Goal: Task Accomplishment & Management: Manage account settings

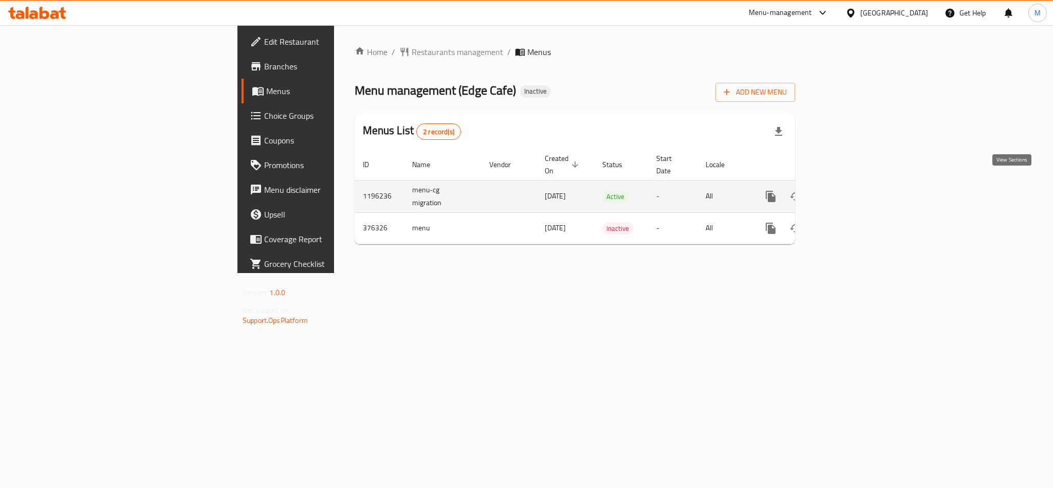
click at [851, 191] on icon "enhanced table" at bounding box center [845, 196] width 12 height 12
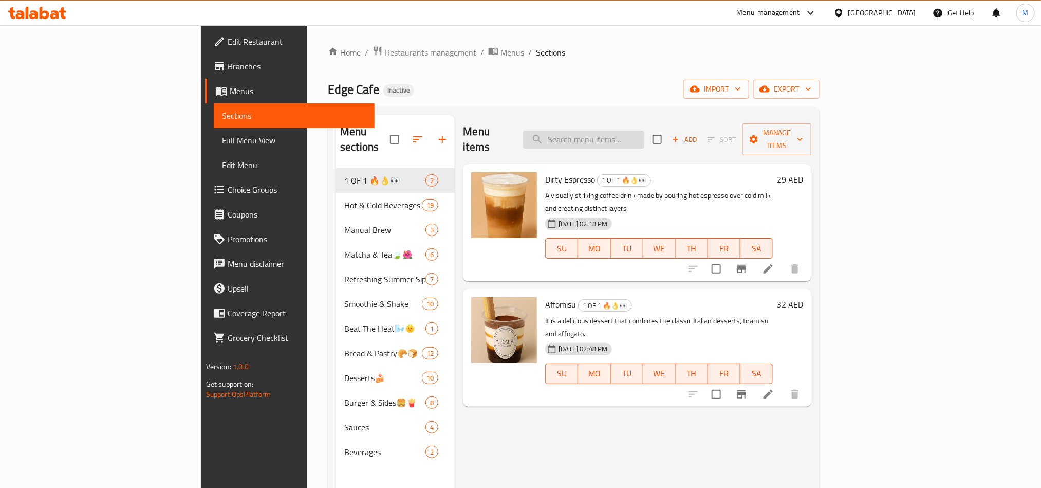
click at [643, 137] on input "search" at bounding box center [583, 140] width 121 height 18
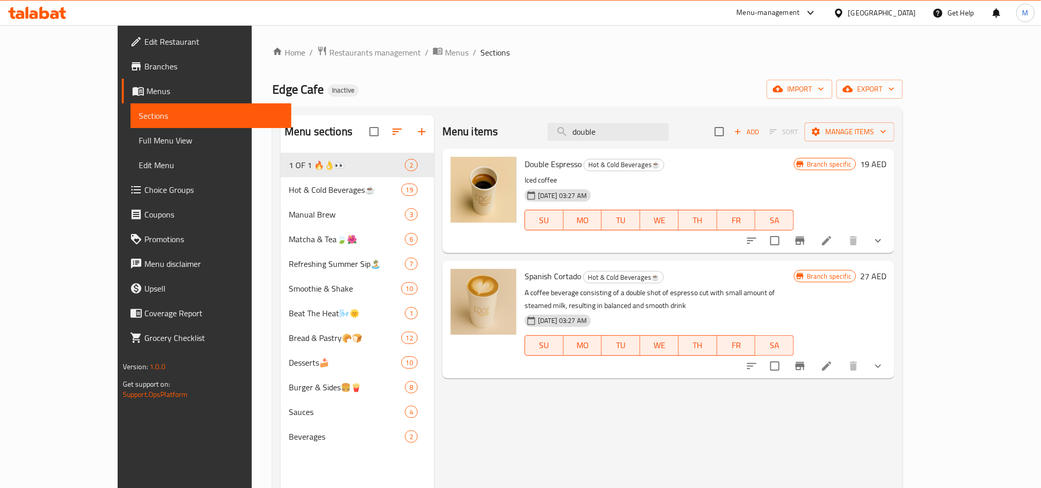
type input "double"
click at [841, 238] on li at bounding box center [826, 240] width 29 height 18
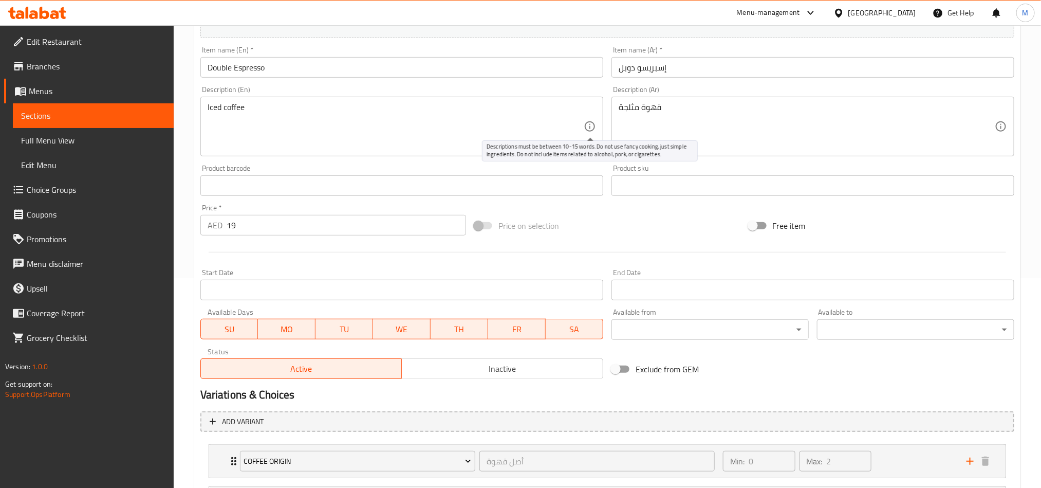
scroll to position [313, 0]
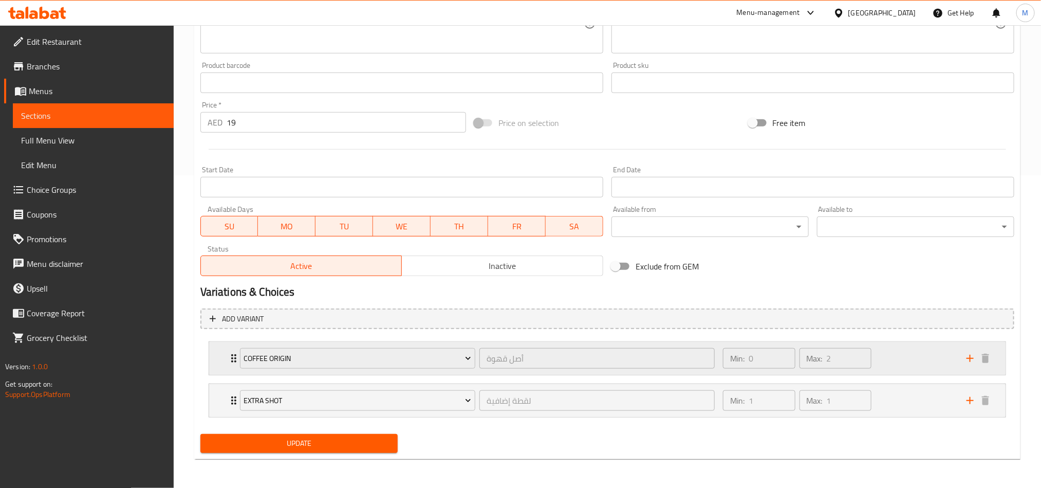
click at [890, 363] on div "Min: 0 ​ Max: 2 ​" at bounding box center [839, 358] width 244 height 33
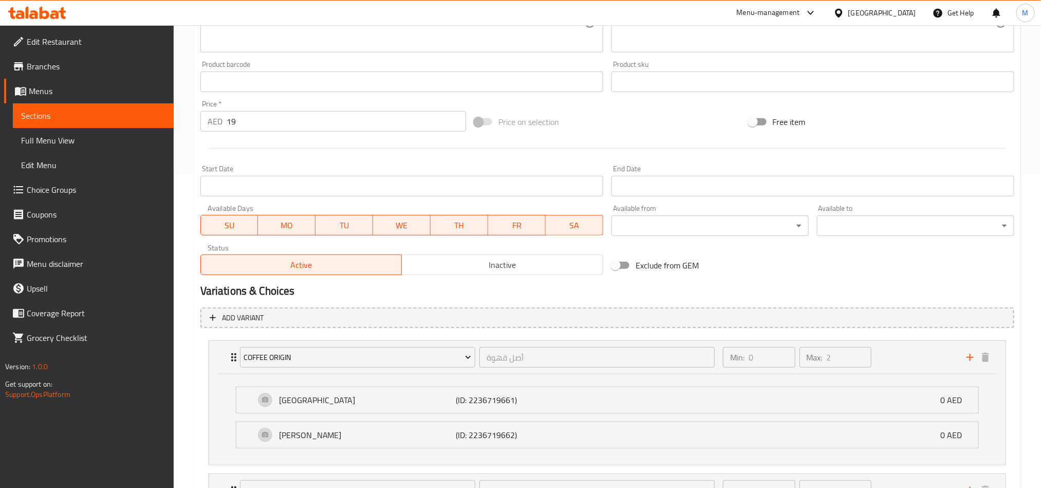
click at [65, 193] on span "Choice Groups" at bounding box center [96, 189] width 139 height 12
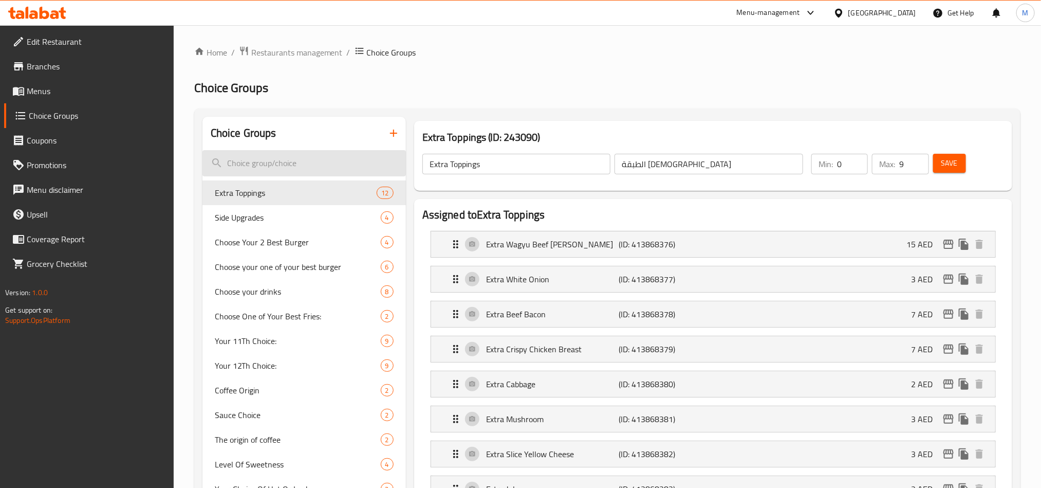
click at [299, 173] on input "search" at bounding box center [303, 163] width 203 height 26
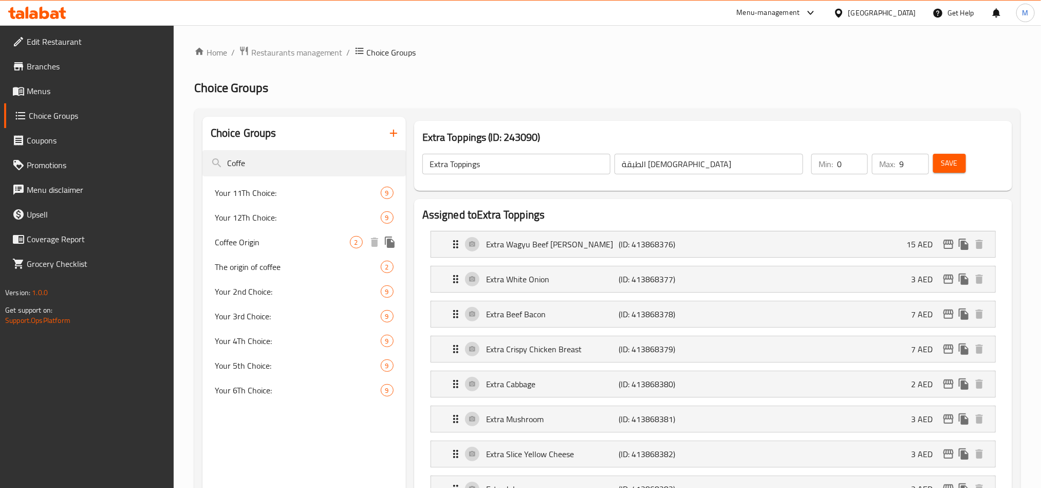
type input "Coffe"
click at [281, 237] on span "Coffee Origin" at bounding box center [282, 242] width 135 height 12
type input "Coffee Origin"
type input "أصل قهوة"
type input "2"
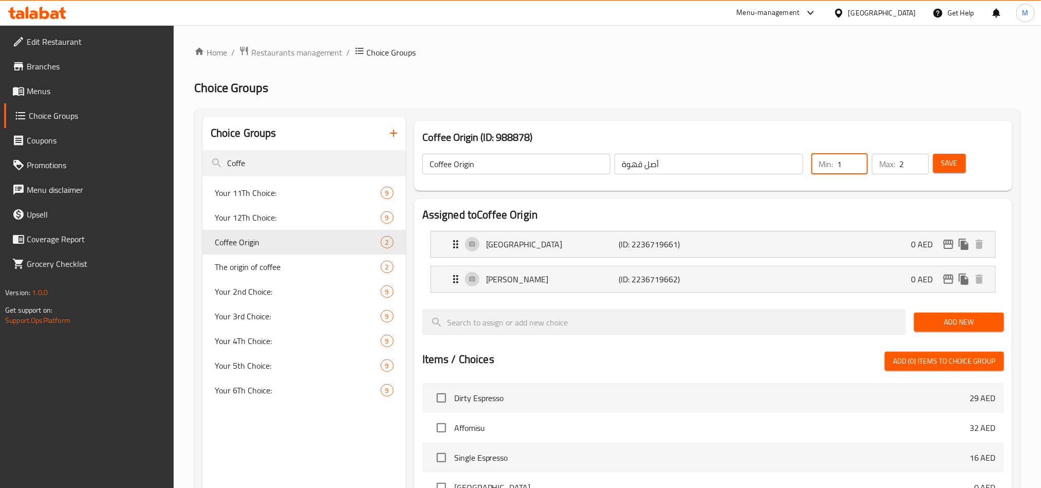
type input "1"
click at [859, 161] on input "1" at bounding box center [852, 164] width 31 height 21
click at [943, 165] on span "Save" at bounding box center [949, 163] width 16 height 13
click at [844, 19] on div "[GEOGRAPHIC_DATA]" at bounding box center [874, 13] width 99 height 25
click at [788, 14] on div "Menu-management" at bounding box center [768, 13] width 63 height 12
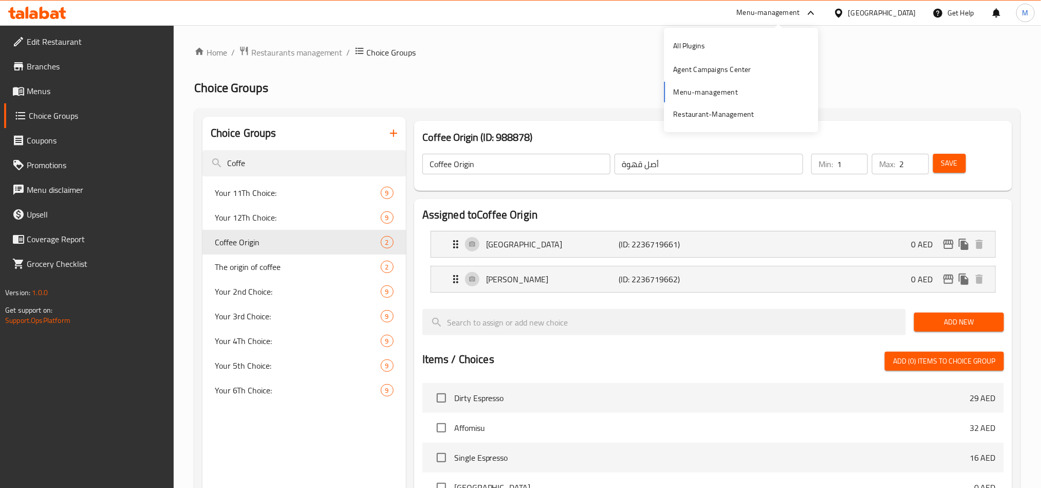
click at [841, 23] on div "[GEOGRAPHIC_DATA]" at bounding box center [874, 13] width 99 height 25
click at [844, 20] on div "[GEOGRAPHIC_DATA]" at bounding box center [874, 13] width 99 height 25
click at [848, 17] on div at bounding box center [841, 12] width 15 height 11
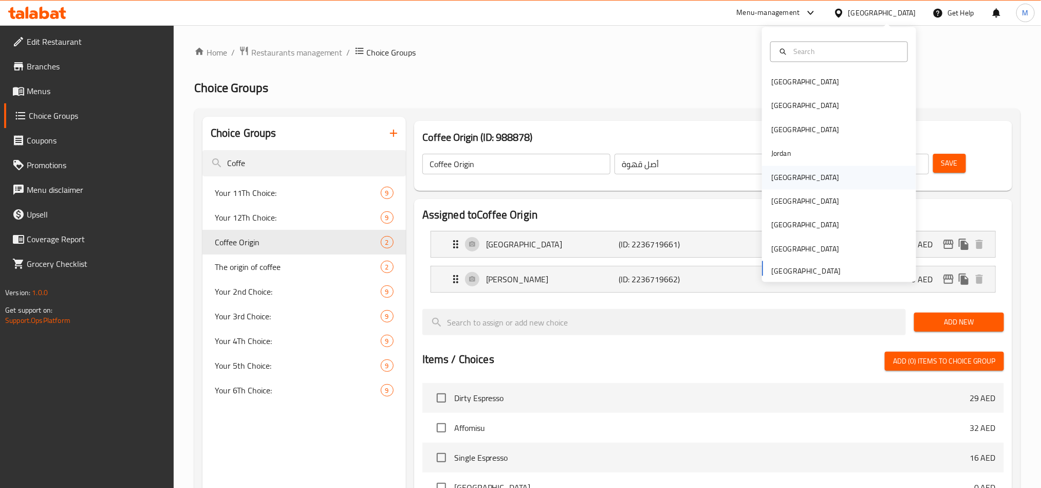
click at [779, 180] on div "[GEOGRAPHIC_DATA]" at bounding box center [805, 177] width 68 height 11
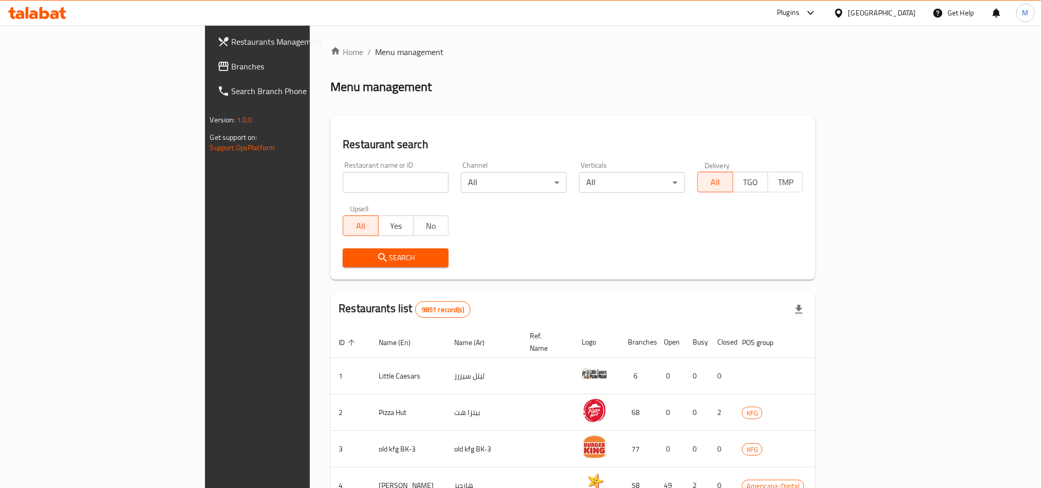
drag, startPoint x: 78, startPoint y: 65, endPoint x: 54, endPoint y: 85, distance: 30.6
click at [232, 65] on span "Branches" at bounding box center [301, 66] width 139 height 12
